Goal: Understand site structure: Understand site structure

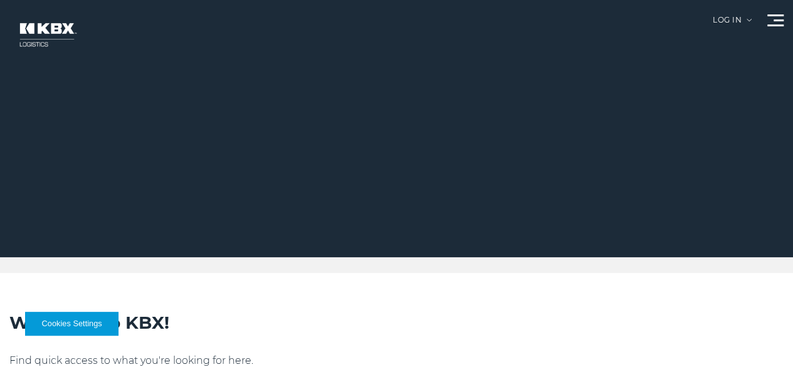
click at [0, 0] on link "Company" at bounding box center [0, 0] width 0 height 0
click at [0, 0] on link "About Us" at bounding box center [0, 0] width 0 height 0
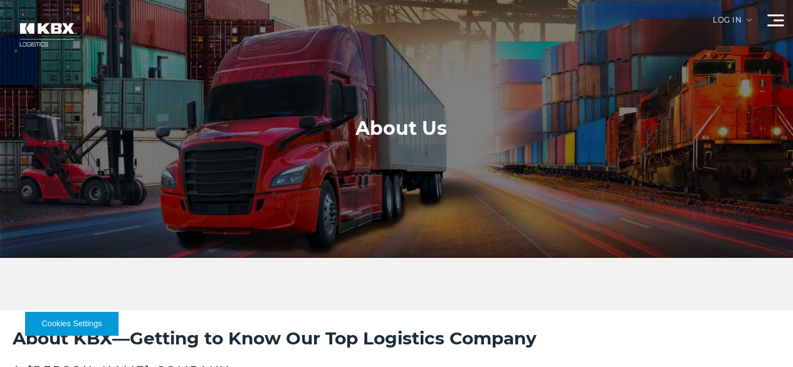
click at [0, 0] on link "Our Solutions" at bounding box center [0, 0] width 0 height 0
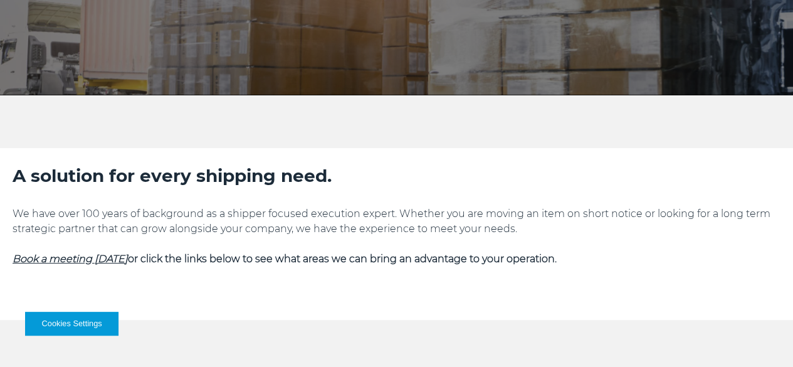
scroll to position [151, 0]
